Goal: Transaction & Acquisition: Purchase product/service

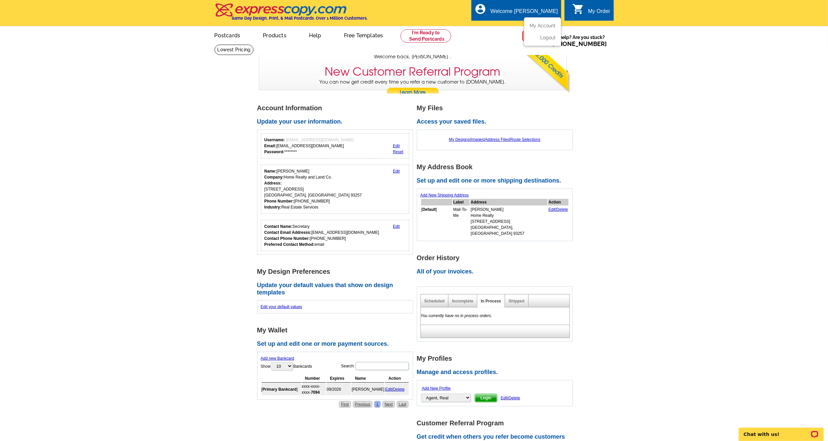
scroll to position [0, 0]
click at [539, 23] on link "My Account" at bounding box center [543, 25] width 26 height 5
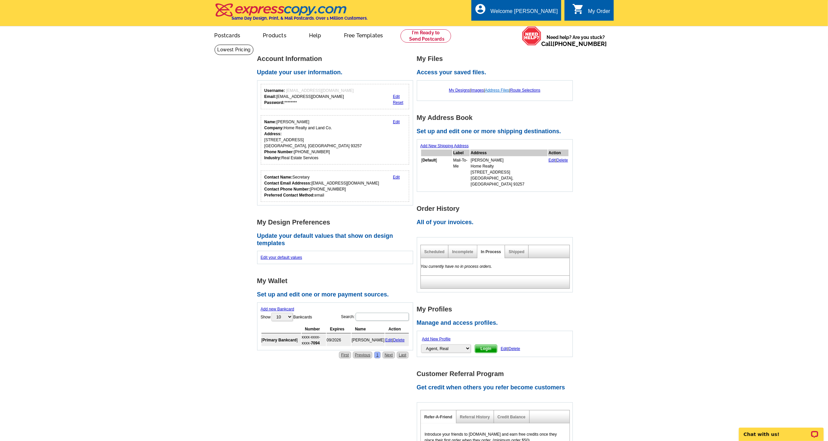
click at [498, 90] on link "Address Files" at bounding box center [497, 90] width 24 height 5
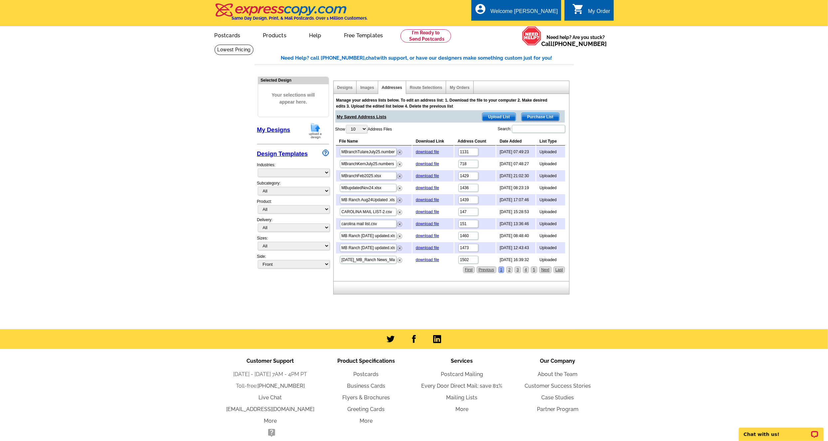
select select "785"
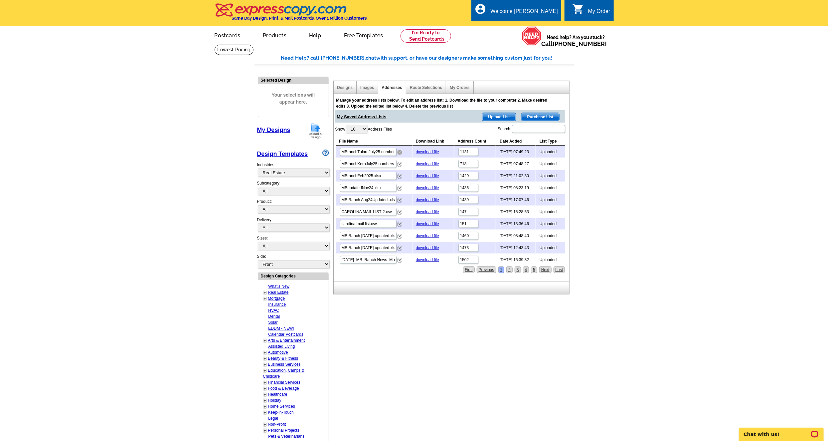
click at [401, 152] on img at bounding box center [399, 152] width 5 height 5
click at [400, 151] on img at bounding box center [399, 152] width 5 height 5
click at [493, 114] on span "Upload List" at bounding box center [499, 117] width 33 height 8
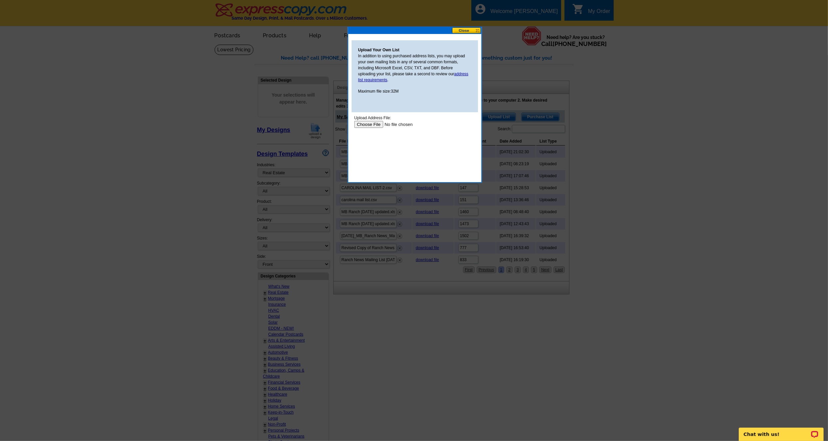
click at [375, 123] on input "file" at bounding box center [396, 123] width 84 height 7
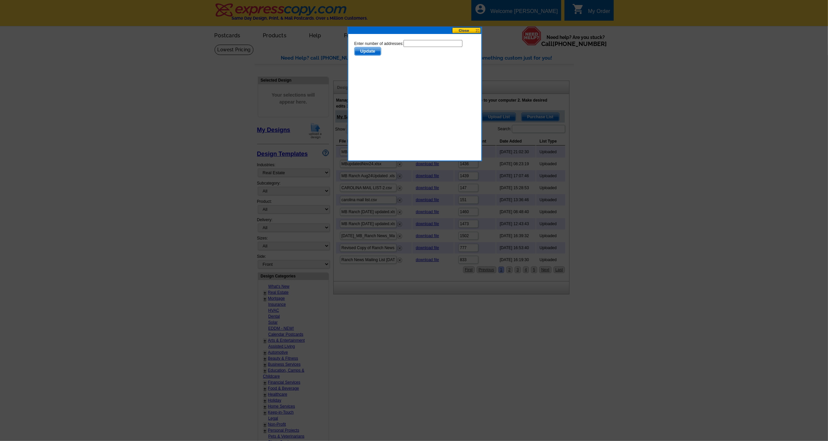
click at [415, 42] on input "text" at bounding box center [432, 43] width 59 height 7
type input "1722"
click at [369, 50] on span "Update" at bounding box center [367, 51] width 26 height 8
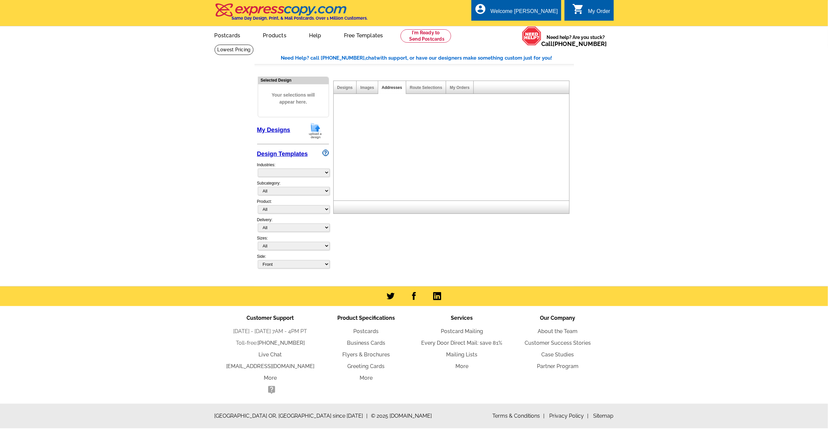
select select "785"
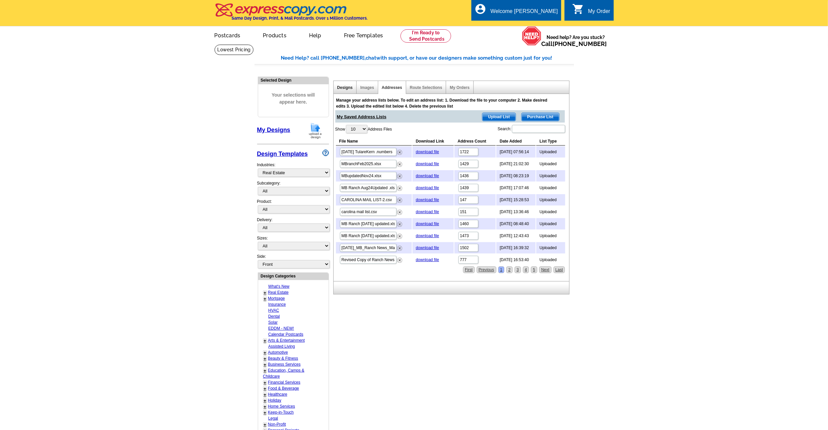
click at [346, 86] on link "Designs" at bounding box center [346, 87] width 16 height 5
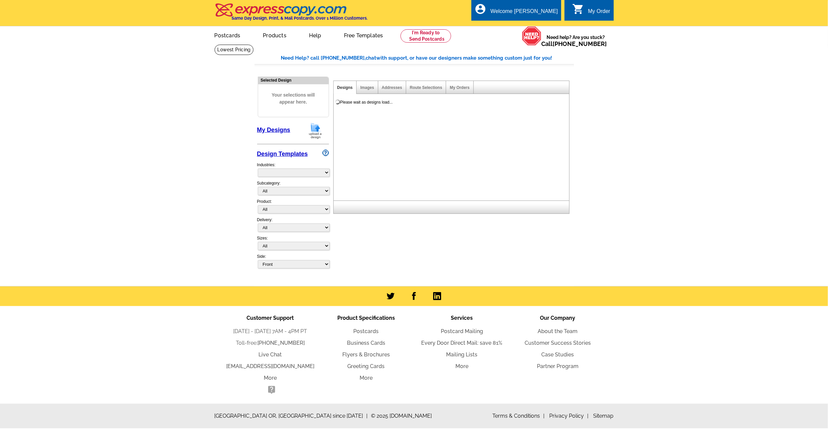
select select "785"
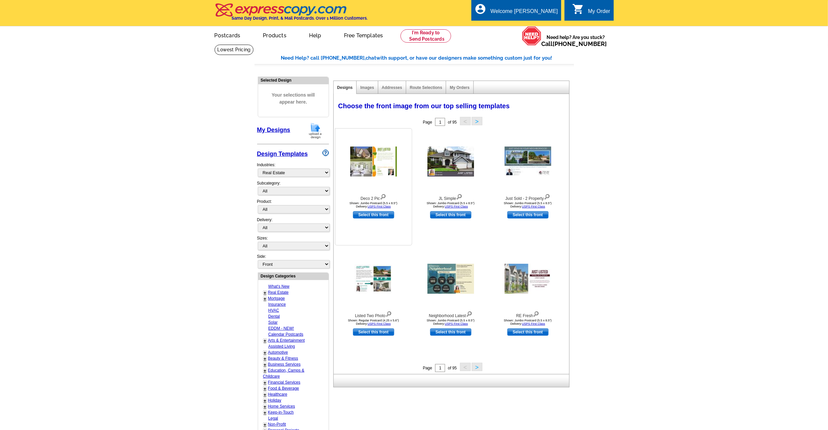
click at [376, 150] on img at bounding box center [374, 161] width 47 height 30
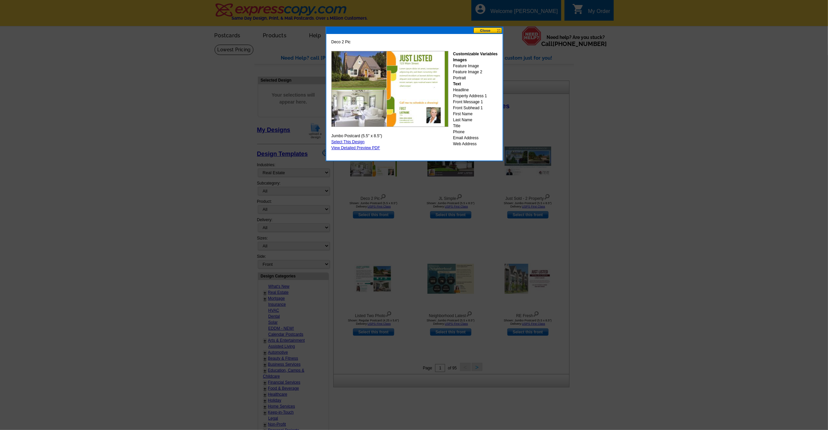
click at [486, 32] on button at bounding box center [488, 30] width 29 height 6
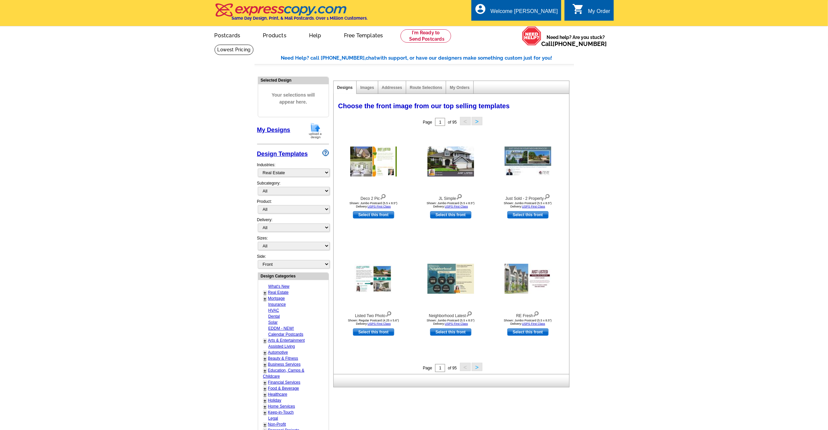
click at [476, 369] on button ">" at bounding box center [477, 366] width 11 height 8
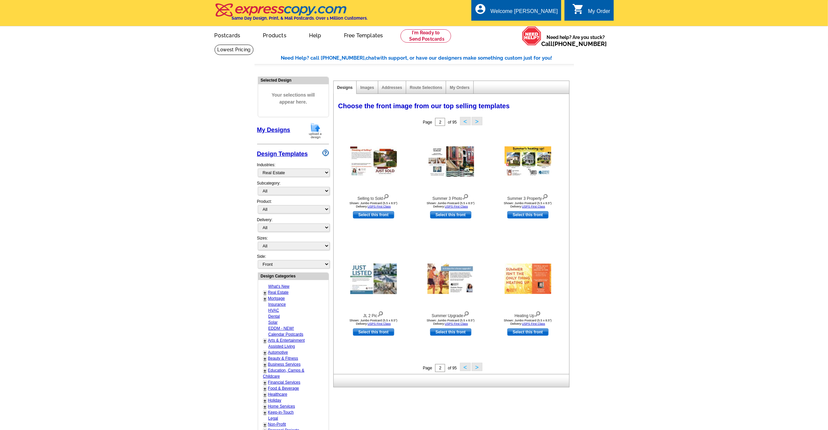
click at [477, 368] on button ">" at bounding box center [477, 366] width 11 height 8
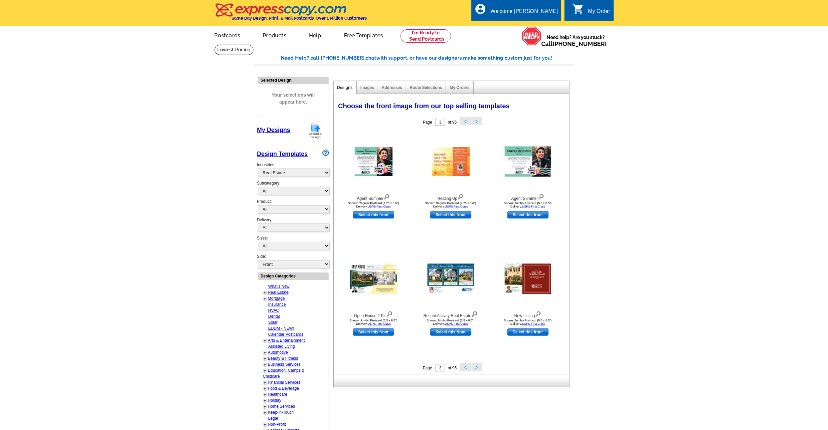
click at [463, 367] on button "<" at bounding box center [465, 366] width 11 height 8
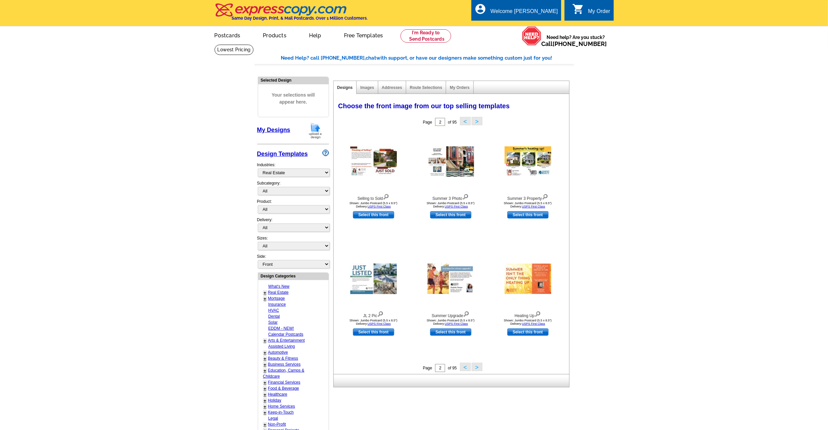
click at [463, 367] on button "<" at bounding box center [465, 366] width 11 height 8
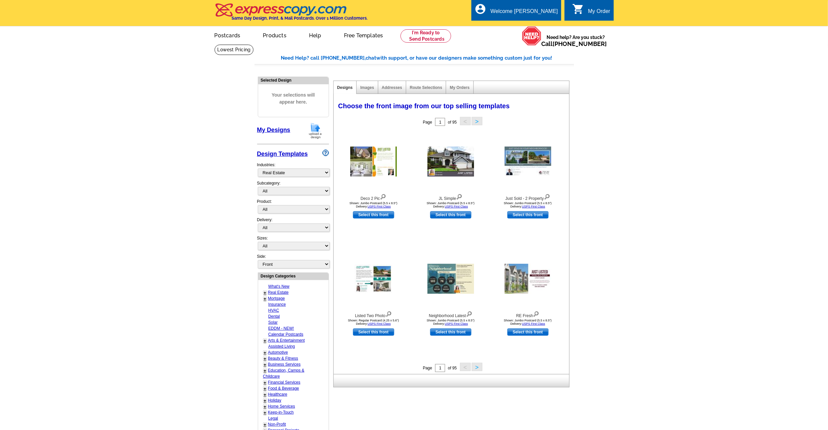
click at [269, 127] on link "My Designs" at bounding box center [273, 129] width 33 height 7
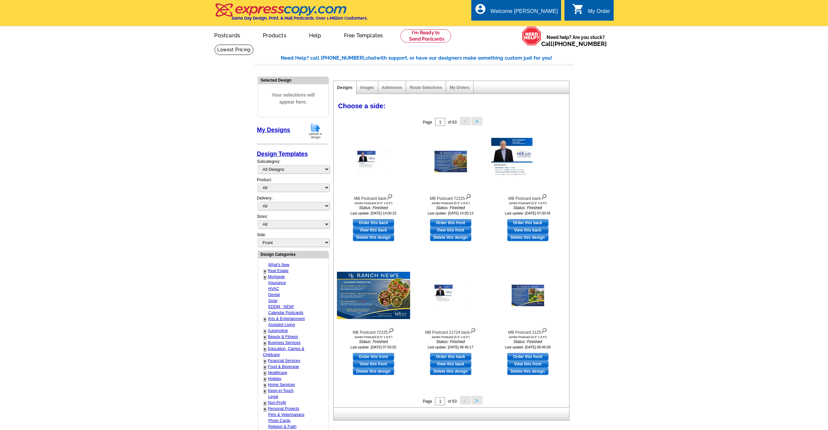
click at [316, 128] on img at bounding box center [315, 130] width 17 height 17
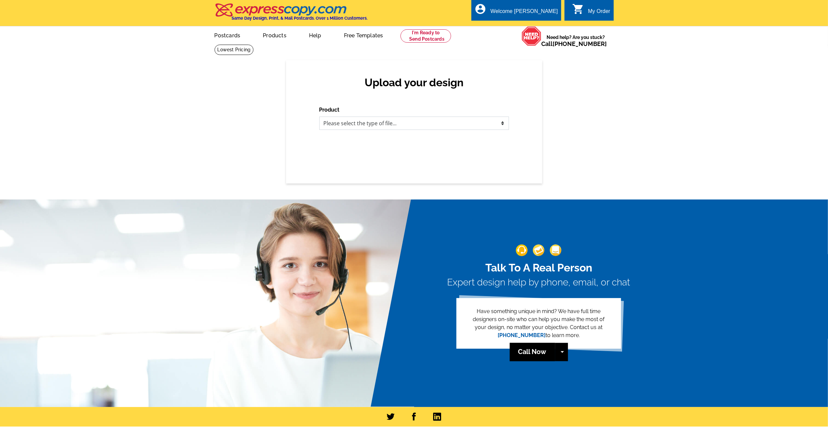
select select "1"
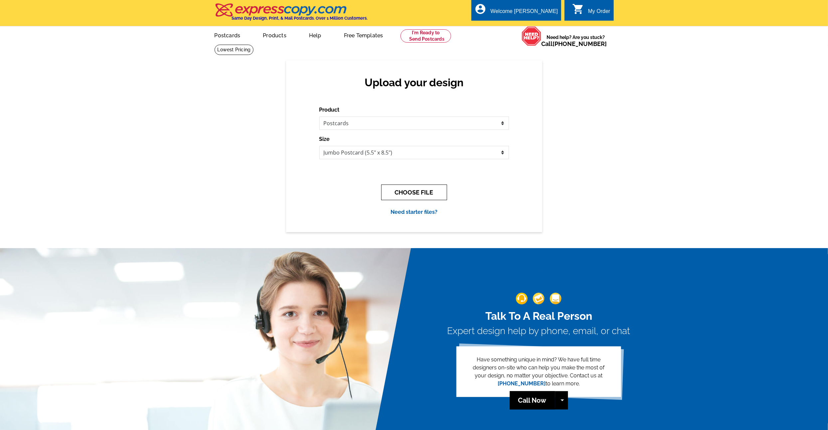
click at [409, 192] on button "CHOOSE FILE" at bounding box center [414, 192] width 66 height 16
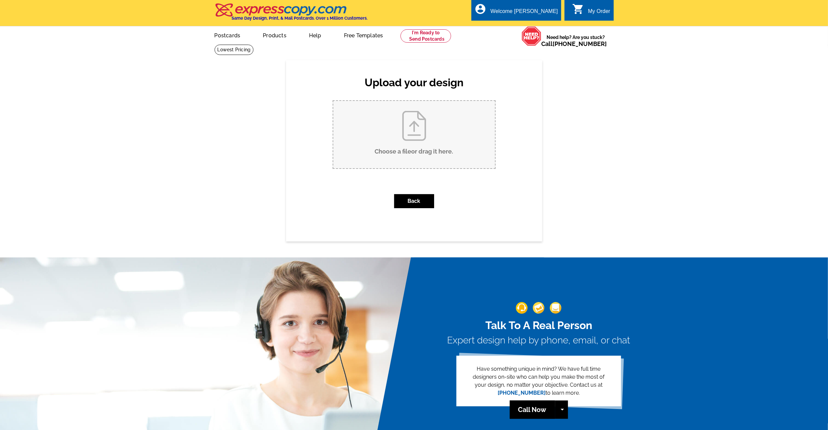
click at [402, 125] on input "Choose a file or drag it here ." at bounding box center [415, 134] width 162 height 67
type input "C:\fakepath\MB Postcard 8:5:25.pdf"
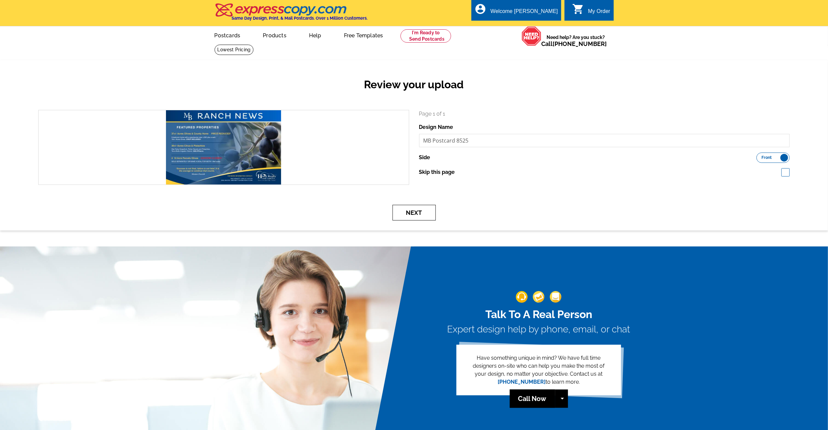
click at [423, 210] on button "Next" at bounding box center [414, 213] width 43 height 16
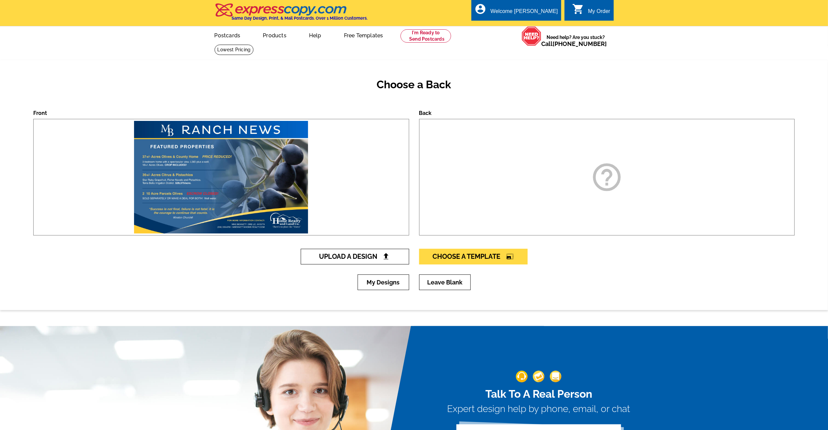
click at [391, 258] on span "Upload A Design" at bounding box center [355, 256] width 72 height 8
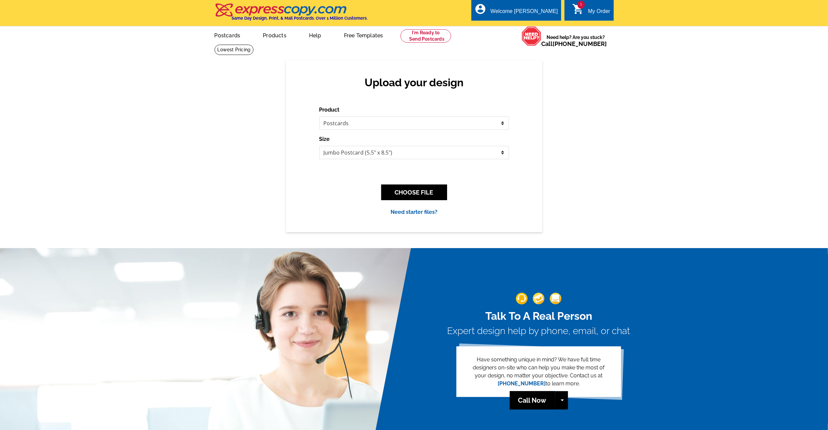
scroll to position [0, 0]
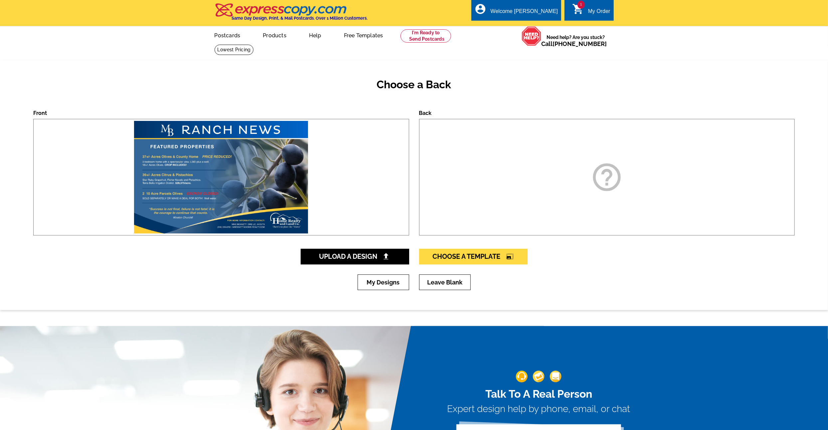
click at [608, 182] on icon "help_outline" at bounding box center [606, 176] width 33 height 33
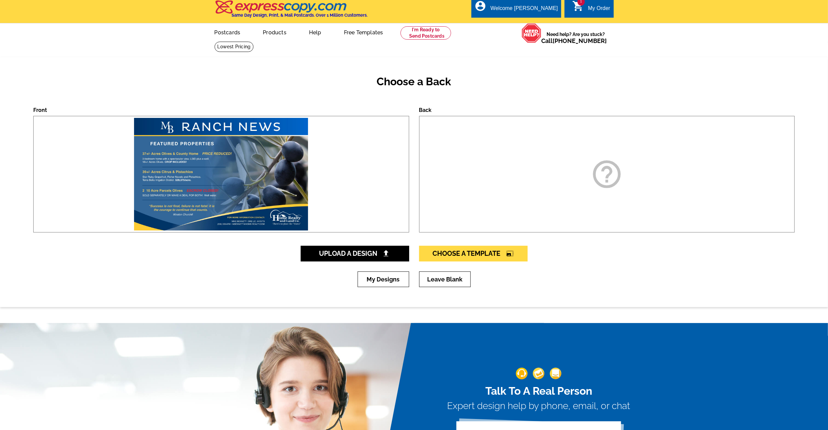
scroll to position [1, 0]
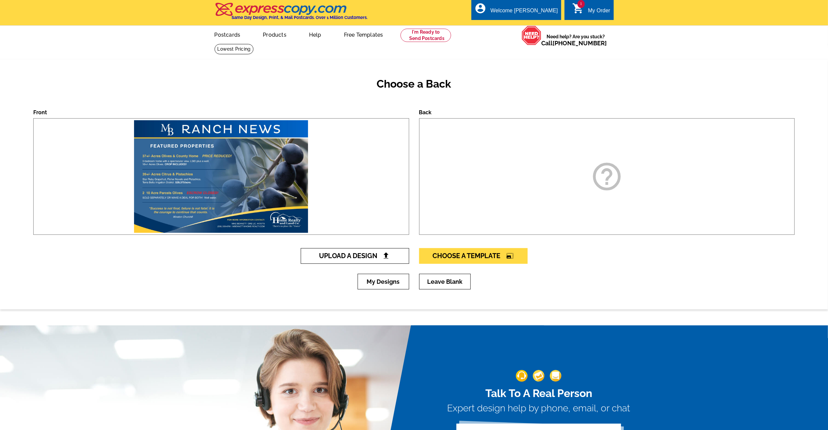
click at [365, 253] on span "Upload A Design" at bounding box center [355, 256] width 72 height 8
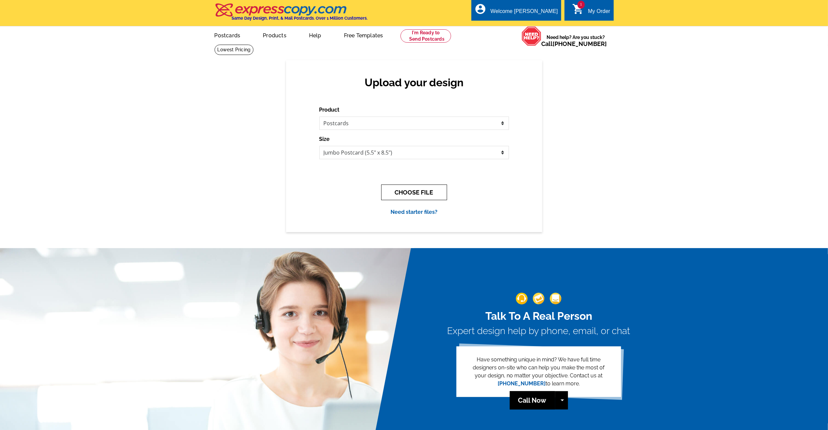
click at [424, 191] on button "CHOOSE FILE" at bounding box center [414, 192] width 66 height 16
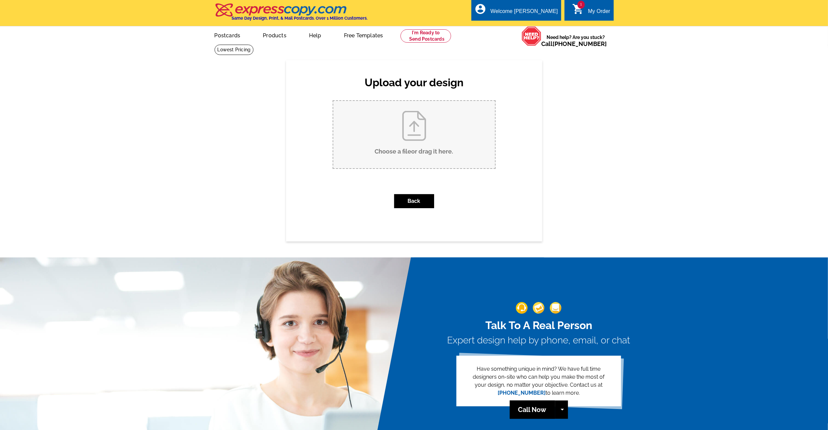
click at [413, 150] on input "Choose a file or drag it here ." at bounding box center [415, 134] width 162 height 67
type input "C:\fakepath\MB Postcard back.pdf"
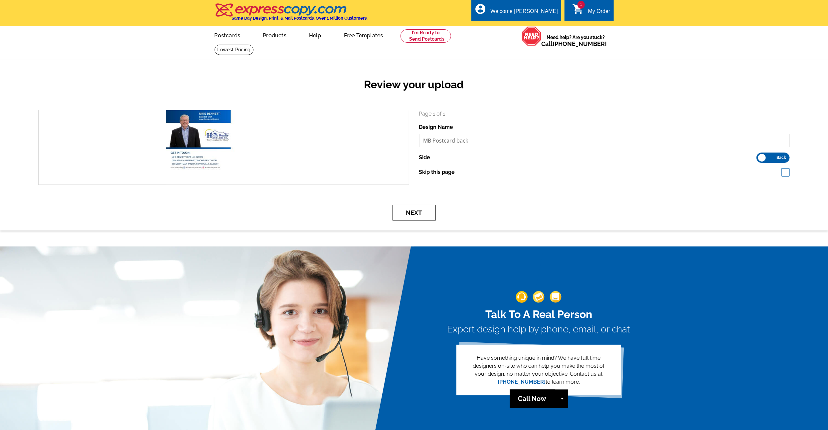
click at [425, 208] on button "Next" at bounding box center [414, 213] width 43 height 16
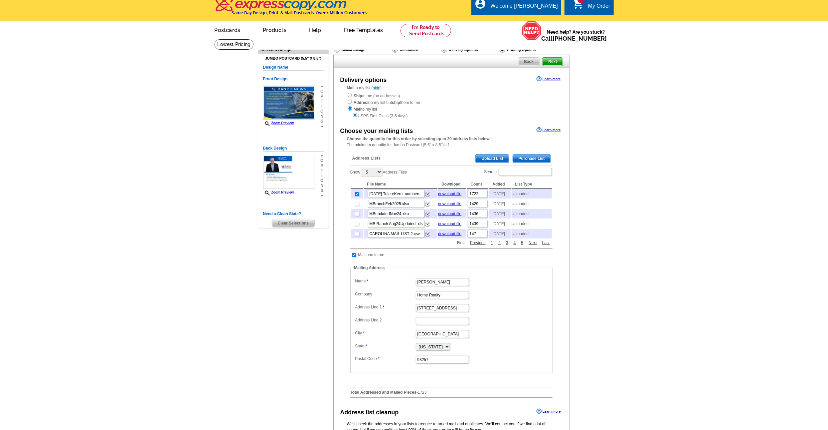
scroll to position [5, 0]
click at [294, 125] on link "Zoom Preview" at bounding box center [278, 123] width 31 height 4
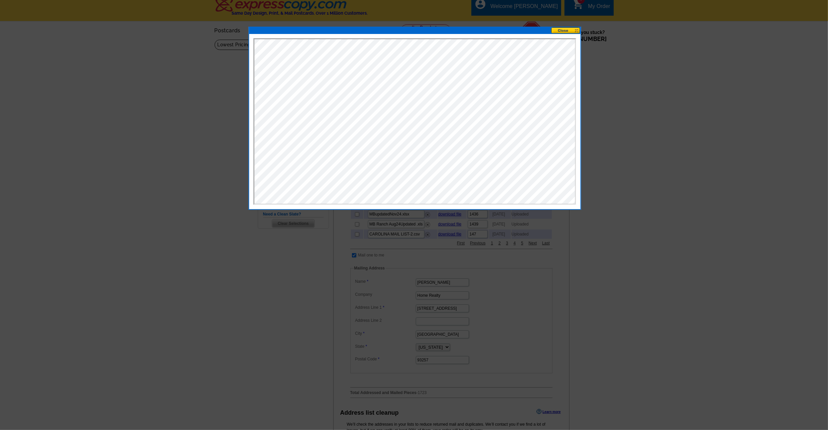
scroll to position [0, 0]
click at [561, 30] on button at bounding box center [566, 30] width 29 height 6
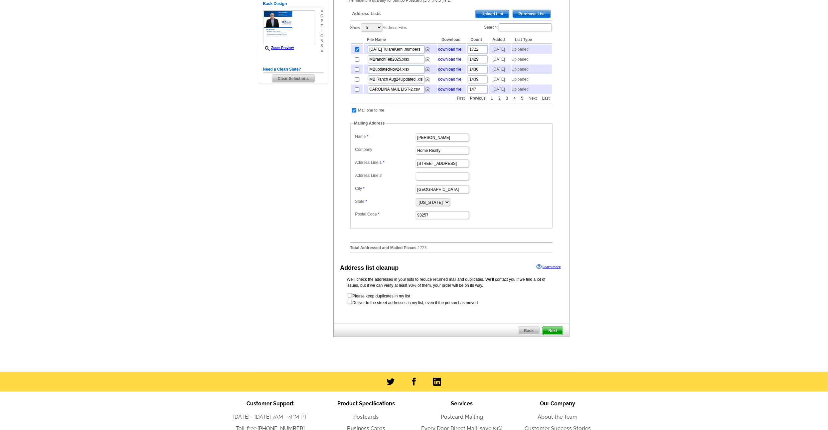
scroll to position [154, 0]
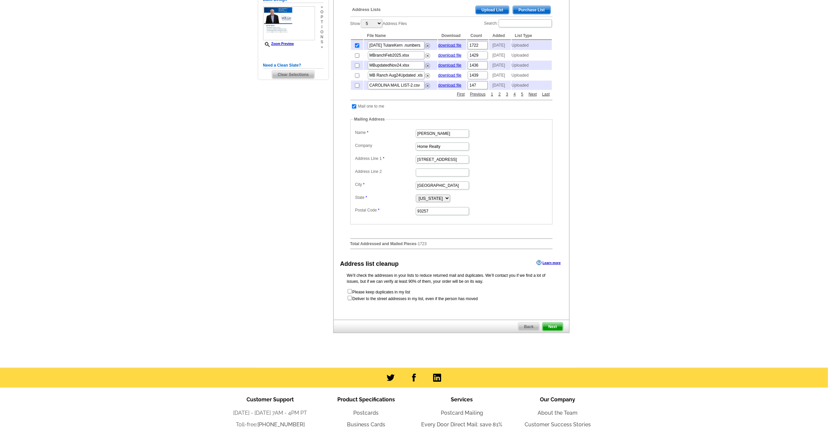
click at [553, 331] on span "Next" at bounding box center [553, 327] width 20 height 8
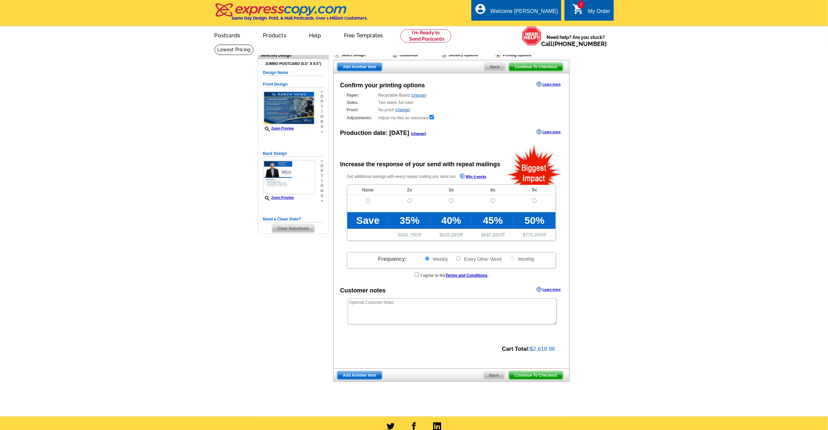
radio input "false"
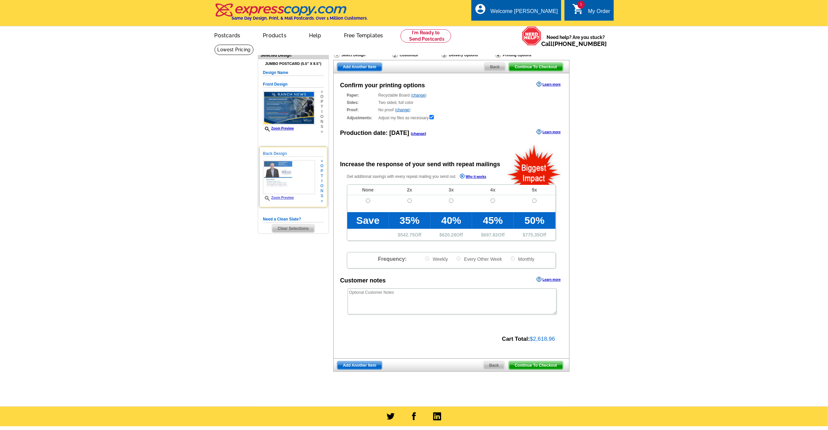
click at [294, 199] on link "Zoom Preview" at bounding box center [278, 198] width 31 height 4
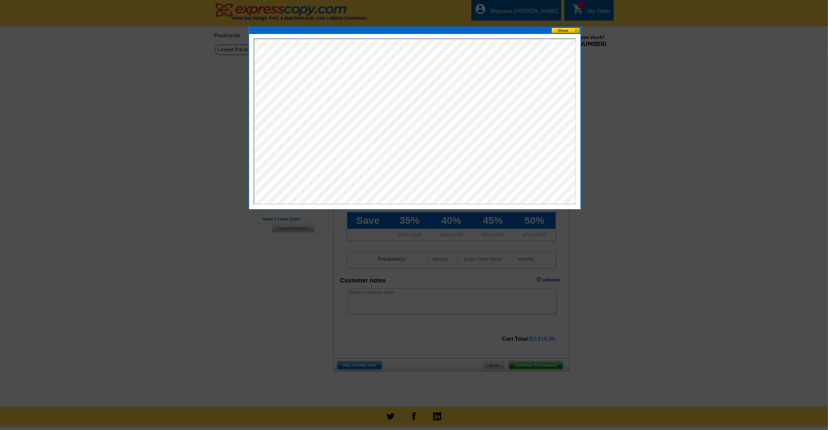
click at [668, 235] on div at bounding box center [414, 215] width 828 height 430
click at [555, 32] on button at bounding box center [566, 30] width 29 height 6
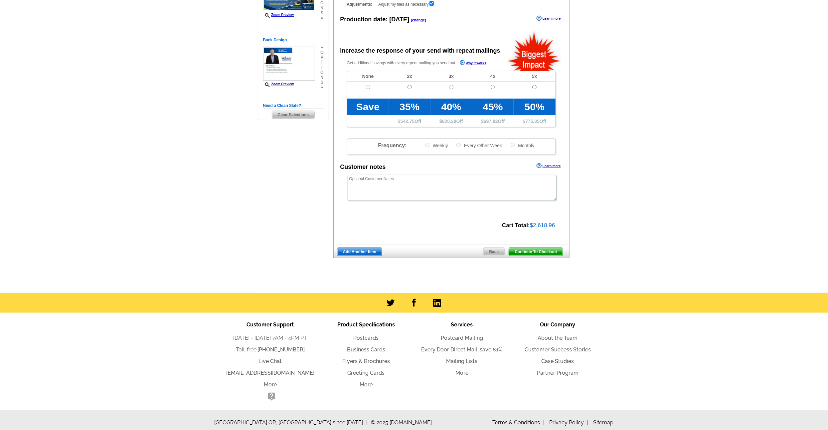
scroll to position [113, 0]
click at [523, 249] on span "Continue To Checkout" at bounding box center [536, 252] width 54 height 8
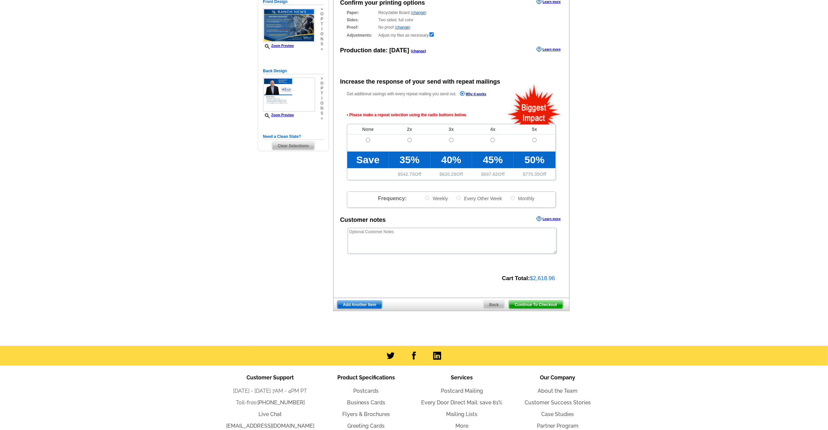
scroll to position [79, 0]
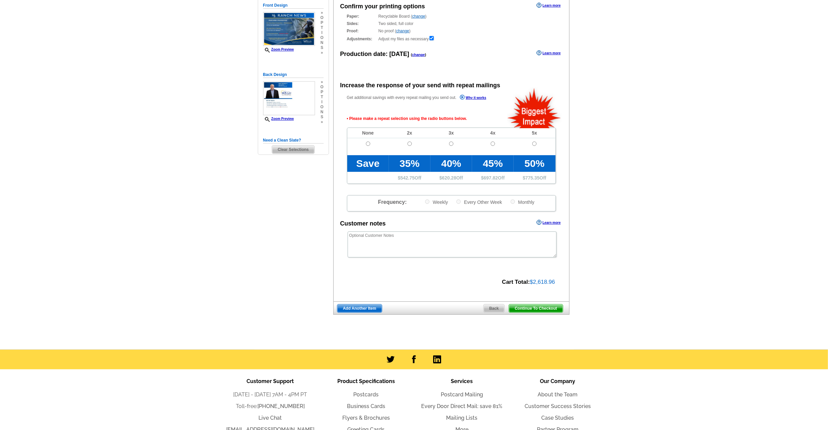
click at [368, 141] on input "radio" at bounding box center [368, 143] width 4 height 4
radio input "true"
click at [537, 304] on span "Continue To Checkout" at bounding box center [536, 308] width 54 height 8
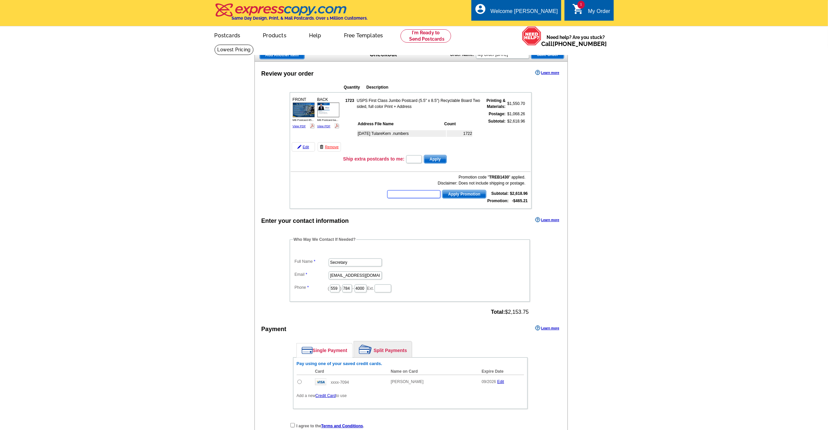
click at [394, 191] on input "text" at bounding box center [413, 194] width 53 height 8
type input "v"
paste input "E3025"
type input "E3025"
click at [459, 192] on span "Apply Promotion" at bounding box center [465, 194] width 44 height 8
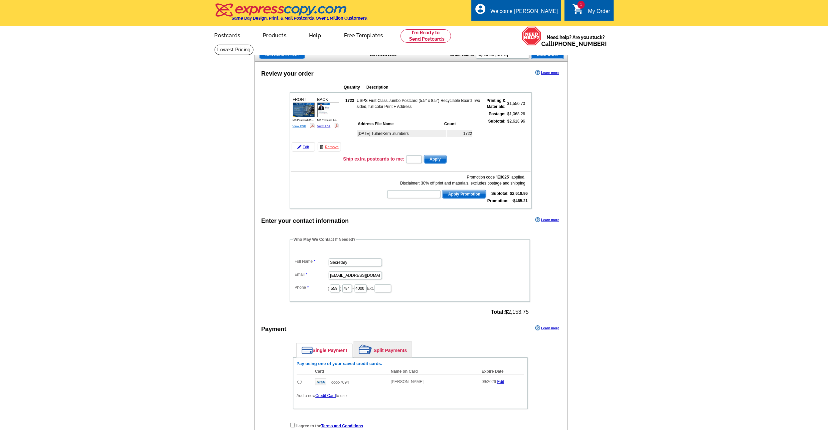
click at [297, 124] on link "View PDF" at bounding box center [299, 125] width 13 height 3
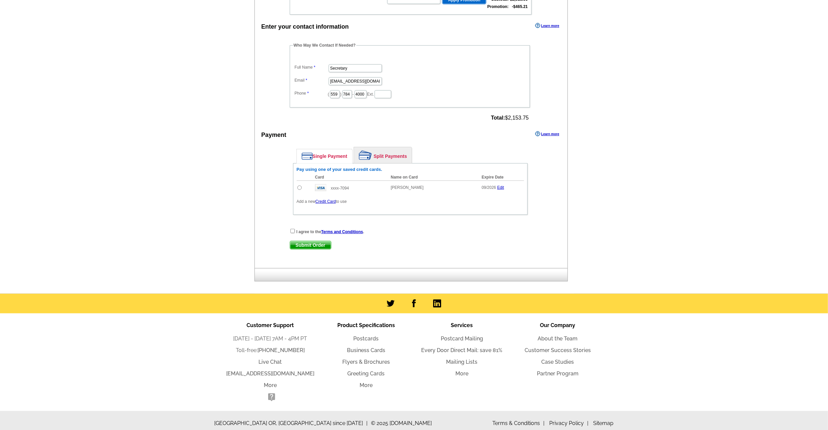
scroll to position [194, 0]
click at [293, 229] on input "checkbox" at bounding box center [293, 231] width 4 height 4
checkbox input "true"
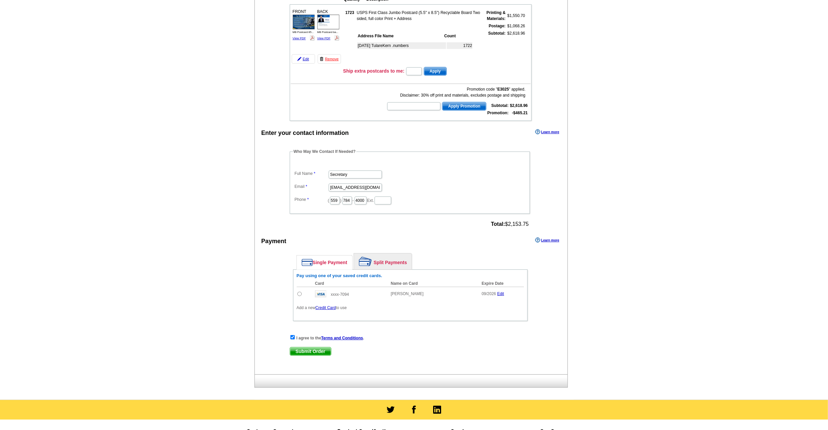
scroll to position [88, 0]
click at [298, 291] on input "radio" at bounding box center [300, 293] width 4 height 4
radio input "true"
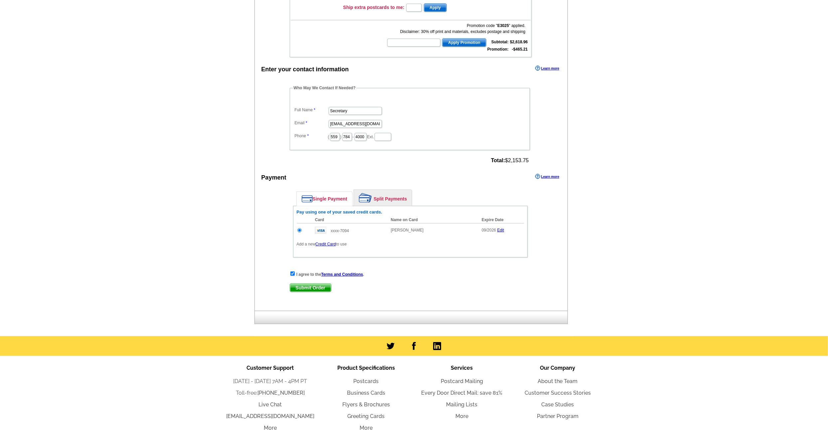
scroll to position [152, 0]
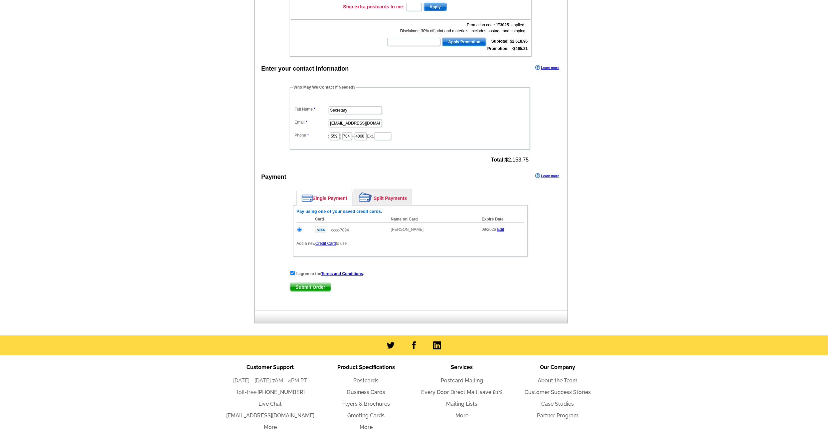
click at [308, 284] on span "Submit Order" at bounding box center [310, 287] width 41 height 8
